Goal: Find specific page/section: Find specific page/section

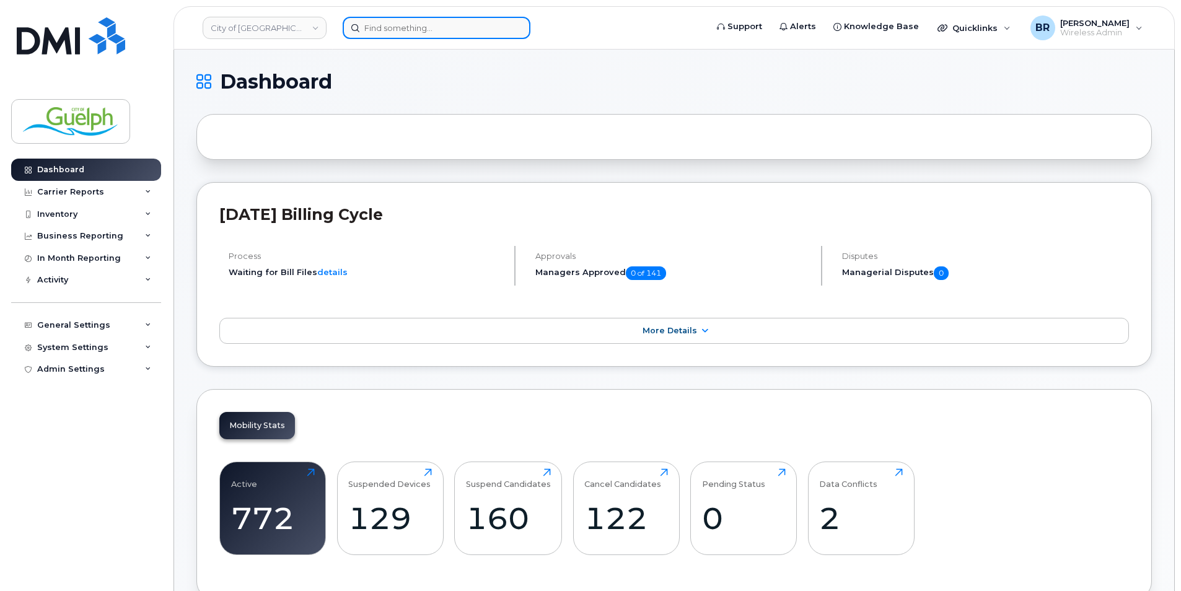
click at [384, 32] on input at bounding box center [437, 28] width 188 height 22
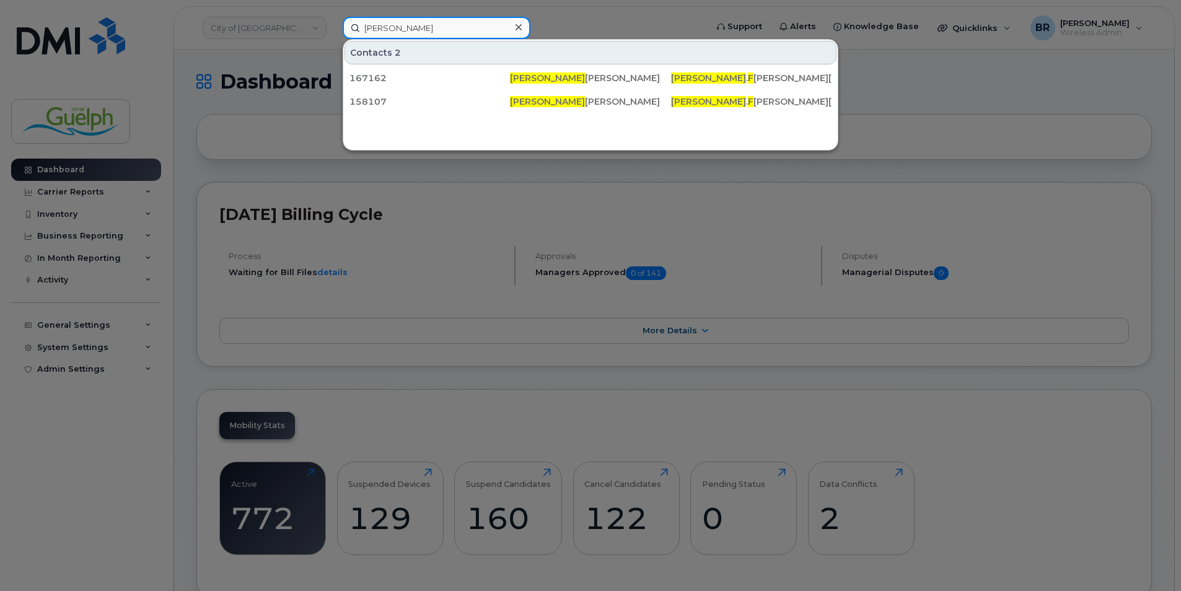
type input "[PERSON_NAME]"
click at [519, 30] on icon at bounding box center [519, 27] width 6 height 10
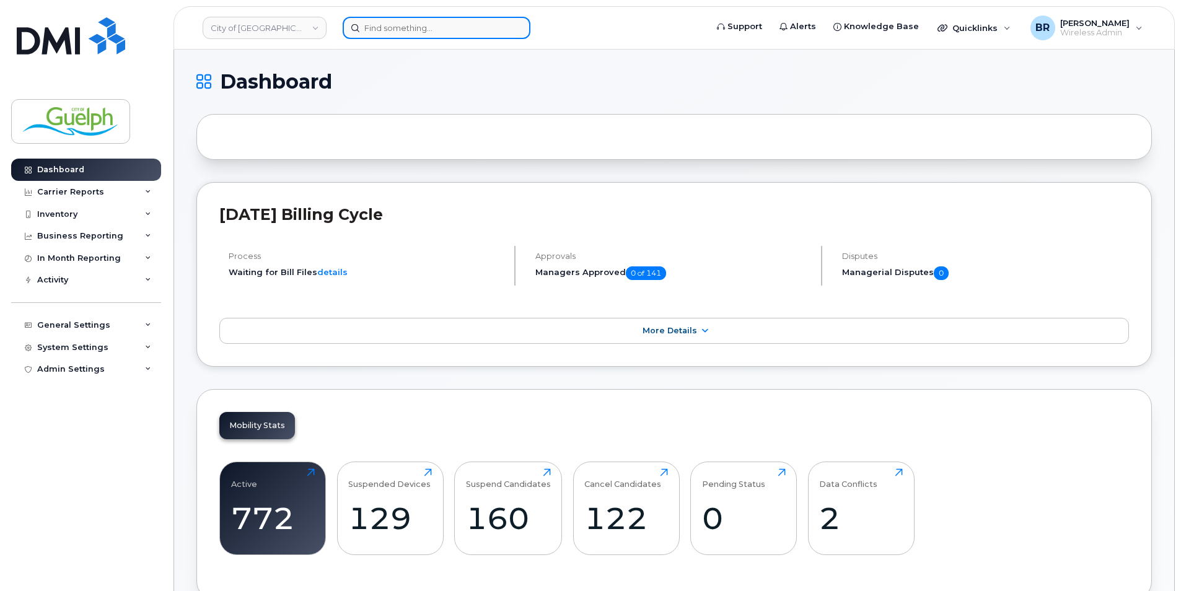
click at [434, 34] on input at bounding box center [437, 28] width 188 height 22
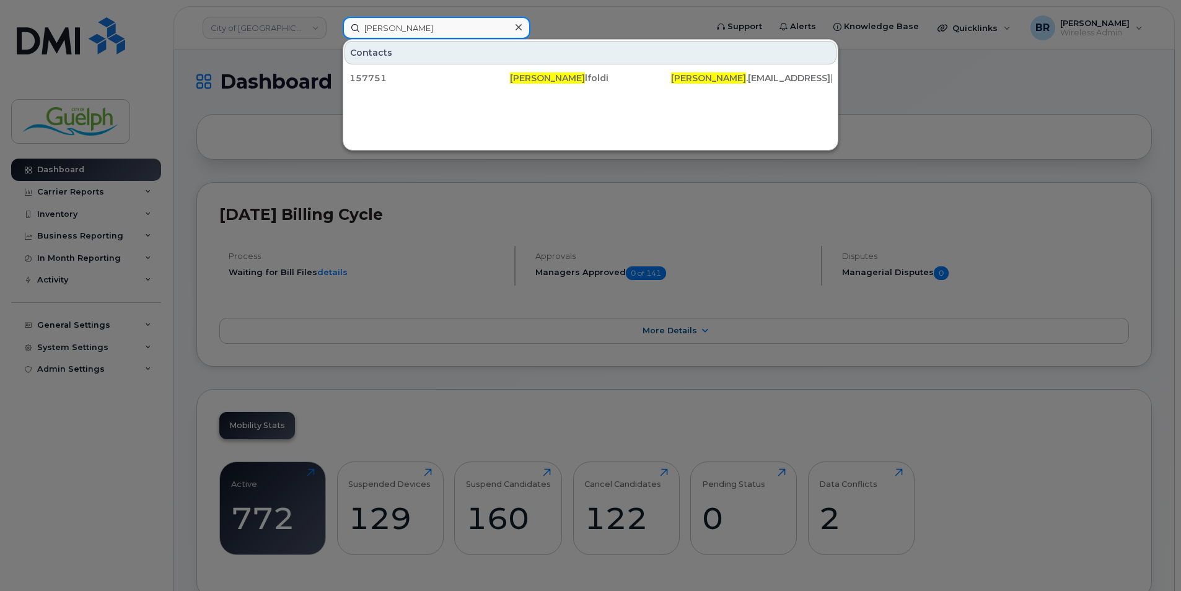
type input "[PERSON_NAME]"
click at [521, 30] on icon at bounding box center [519, 27] width 6 height 10
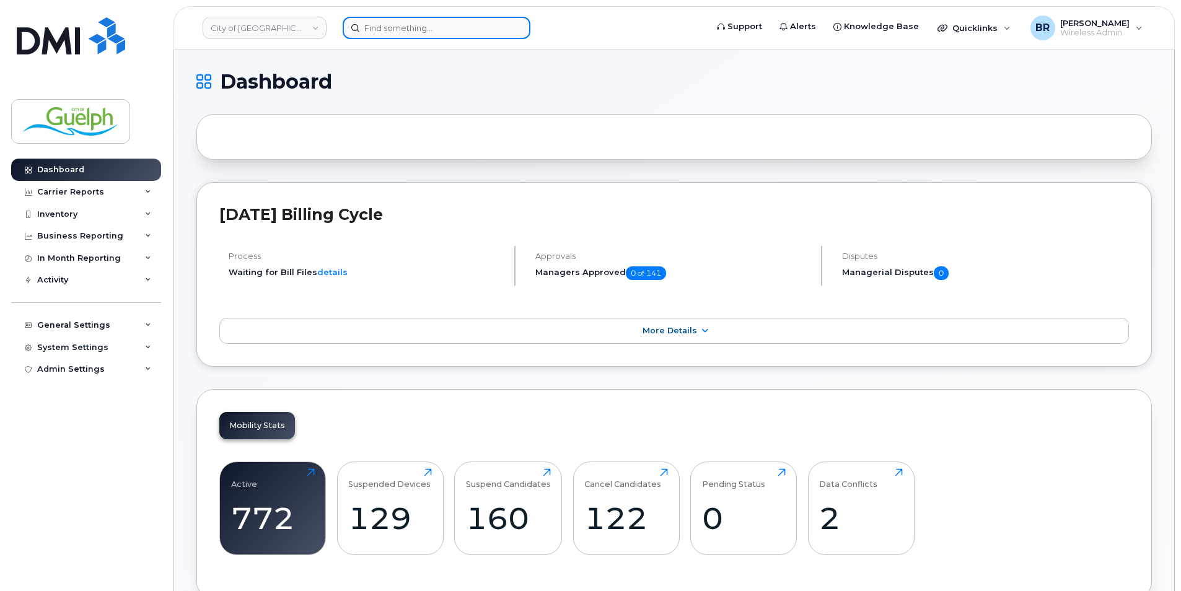
click at [434, 34] on input at bounding box center [437, 28] width 188 height 22
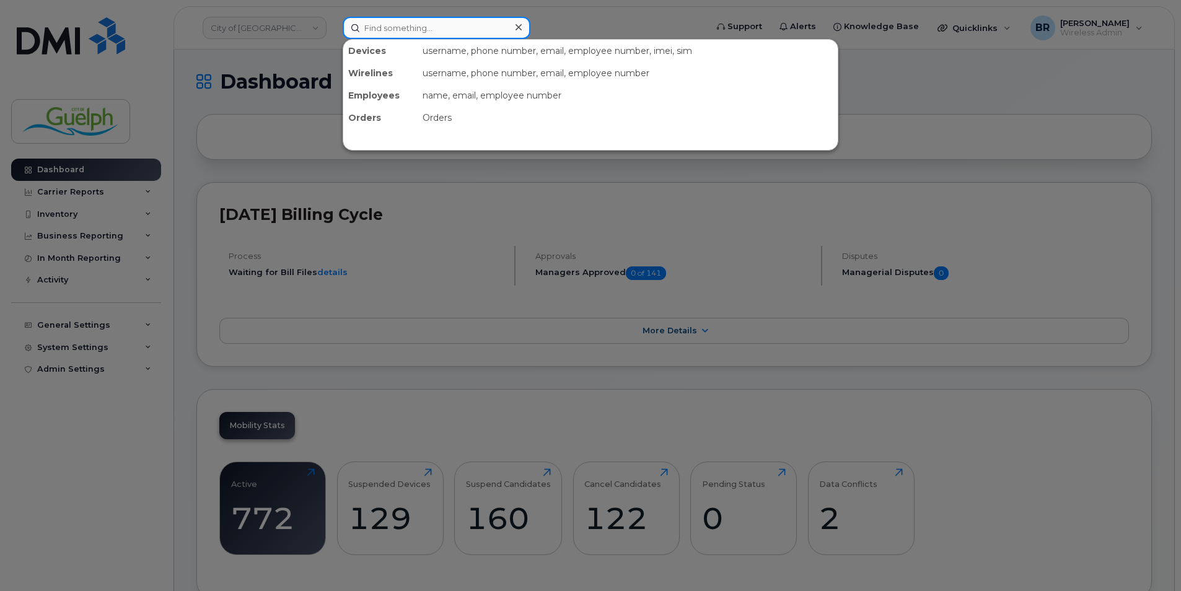
click at [417, 27] on input at bounding box center [437, 28] width 188 height 22
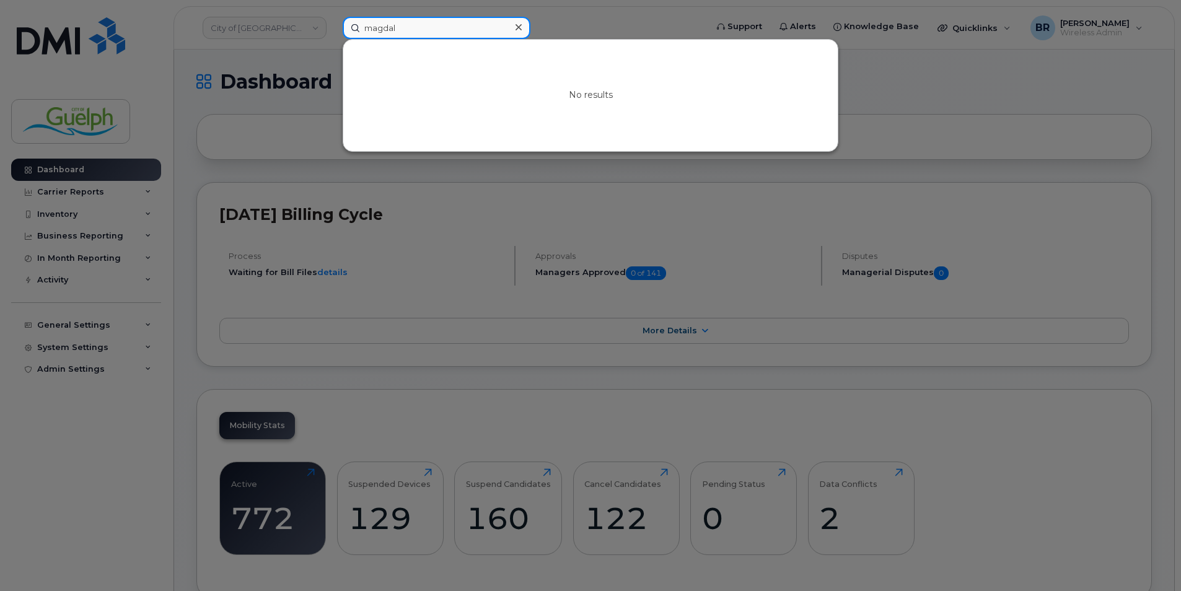
drag, startPoint x: 416, startPoint y: 27, endPoint x: 194, endPoint y: 9, distance: 222.6
click at [333, 17] on div "magdal No results" at bounding box center [521, 28] width 376 height 22
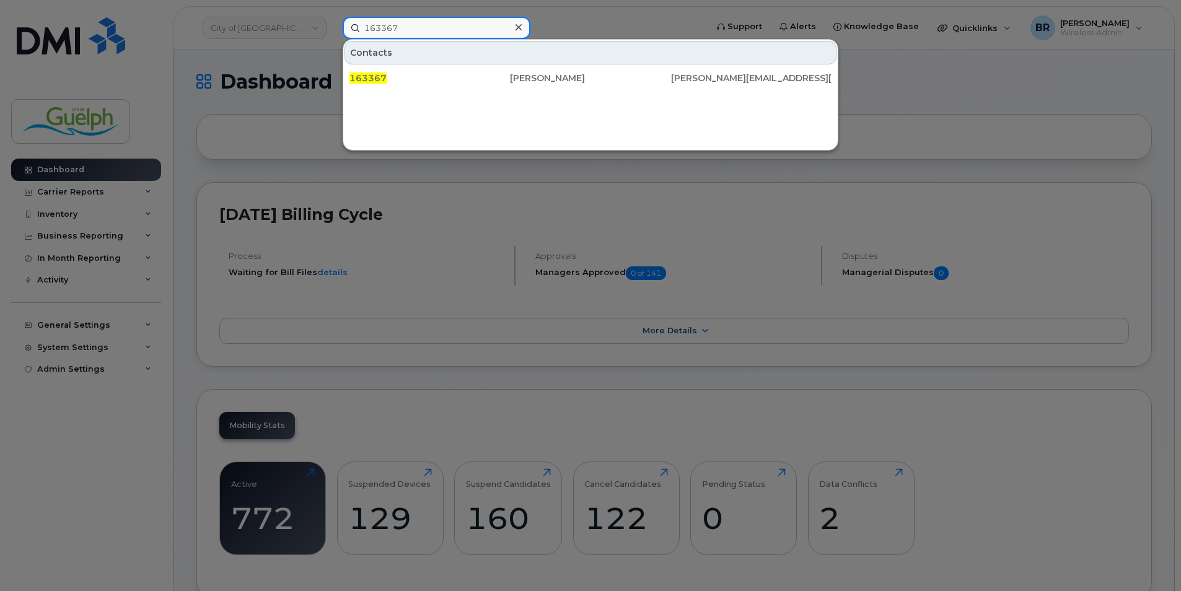
type input "163367"
click at [514, 25] on div at bounding box center [518, 28] width 18 height 18
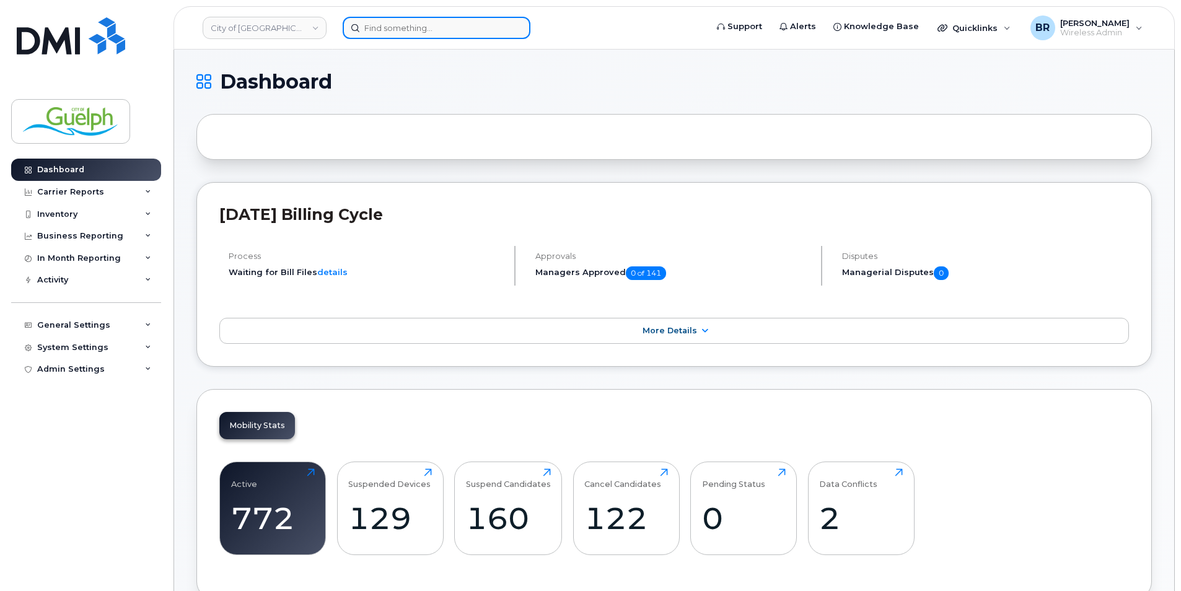
click at [408, 22] on input at bounding box center [437, 28] width 188 height 22
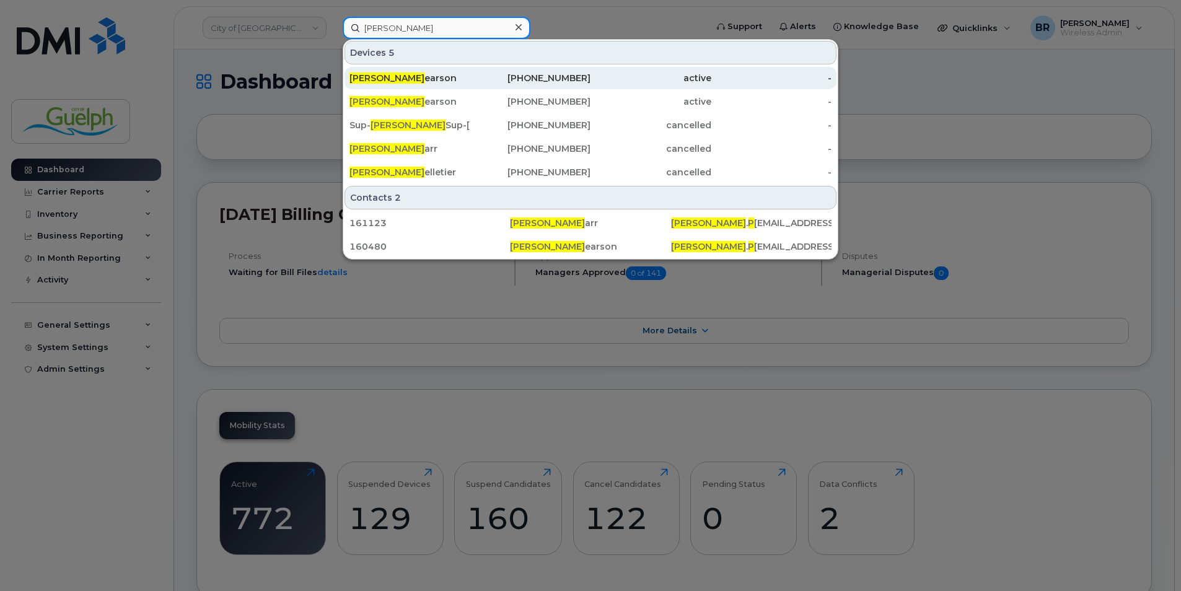
type input "[PERSON_NAME]"
click at [530, 86] on div "[PHONE_NUMBER]" at bounding box center [530, 78] width 121 height 22
